Goal: Go to known website: Go to known website

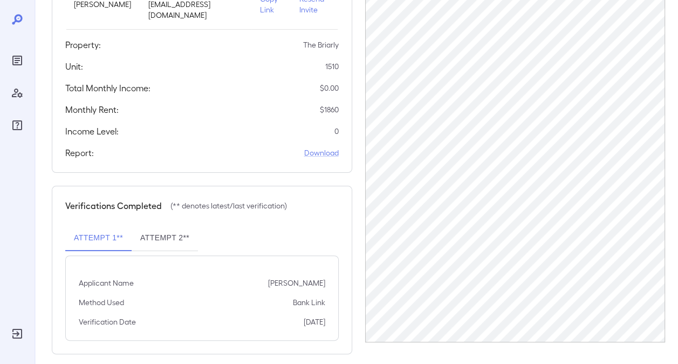
click at [18, 61] on icon "Reports" at bounding box center [17, 60] width 13 height 13
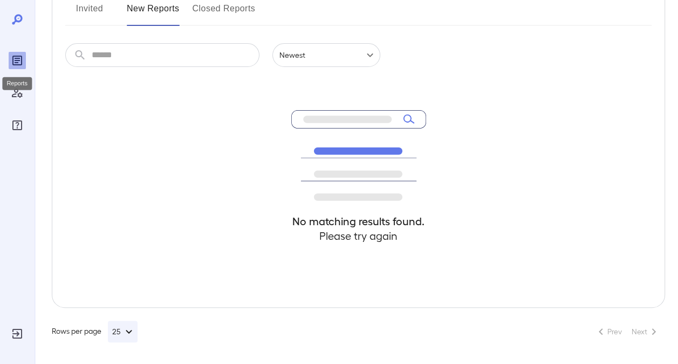
scroll to position [152, 0]
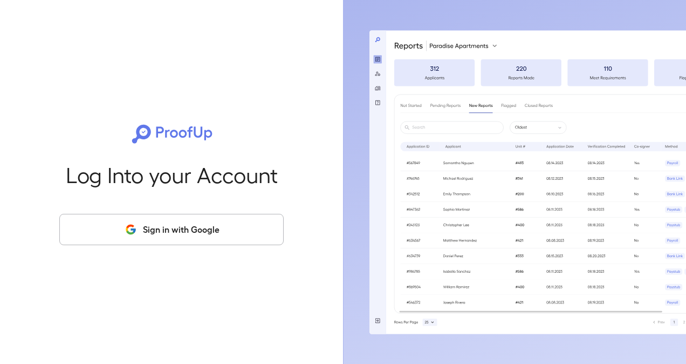
click at [180, 229] on button "Sign in with Google" at bounding box center [171, 229] width 224 height 31
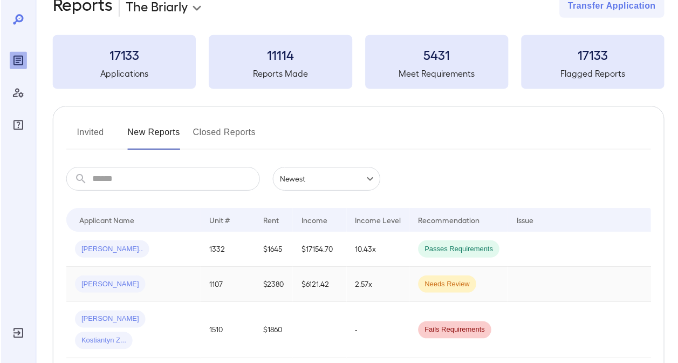
scroll to position [54, 0]
